Goal: Navigation & Orientation: Understand site structure

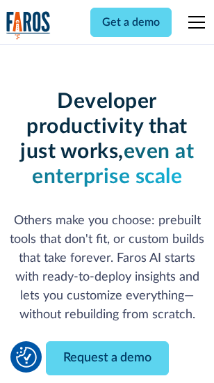
scroll to position [166, 0]
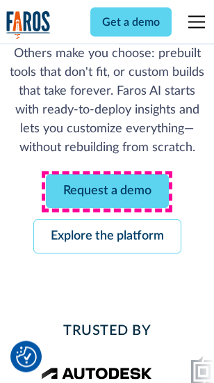
click at [107, 192] on link "Request a demo" at bounding box center [107, 192] width 123 height 34
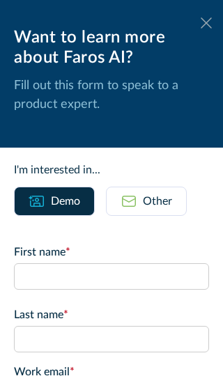
click at [200, 23] on icon at bounding box center [205, 22] width 11 height 10
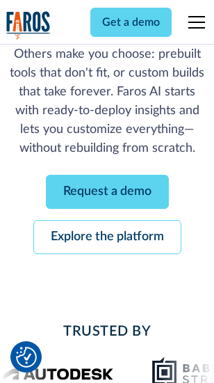
scroll to position [211, 0]
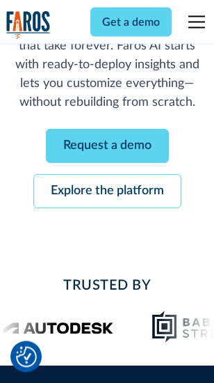
click at [107, 192] on link "Explore the platform" at bounding box center [107, 192] width 148 height 34
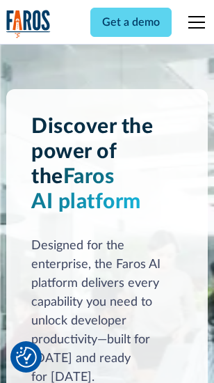
scroll to position [10595, 0]
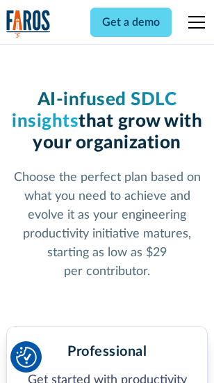
scroll to position [2205, 0]
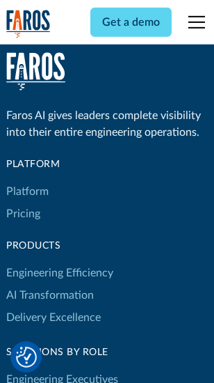
click at [27, 191] on link "Platform" at bounding box center [27, 191] width 42 height 22
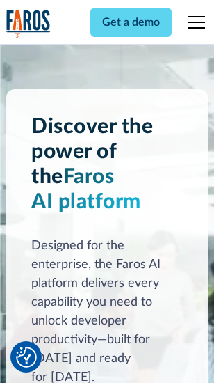
scroll to position [11042, 0]
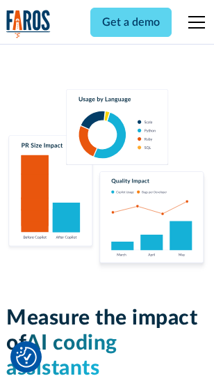
scroll to position [8683, 0]
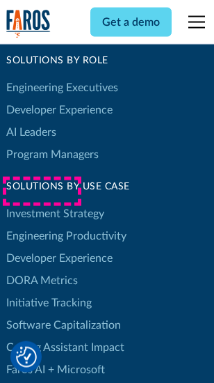
click at [42, 269] on link "DORA Metrics" at bounding box center [42, 280] width 72 height 22
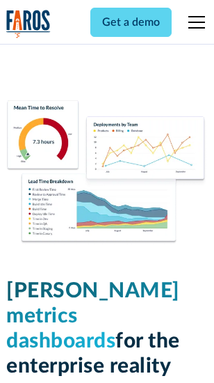
scroll to position [6158, 0]
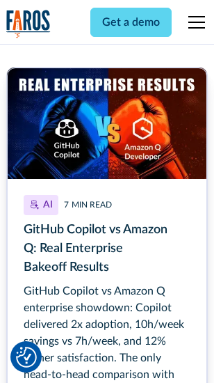
scroll to position [6291, 0]
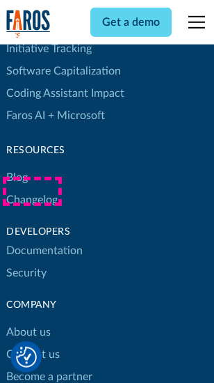
click at [32, 191] on link "Changelog" at bounding box center [31, 199] width 51 height 22
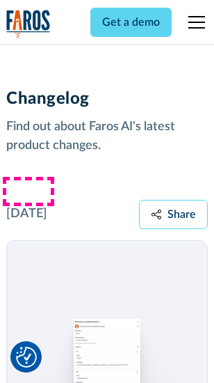
scroll to position [17056, 0]
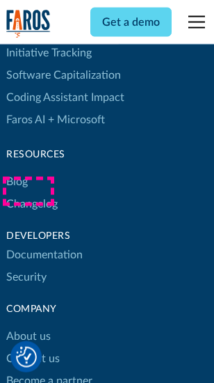
click at [28, 325] on link "About us" at bounding box center [28, 336] width 45 height 22
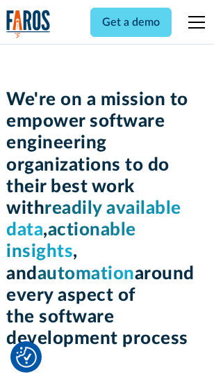
scroll to position [4810, 0]
